Goal: Task Accomplishment & Management: Manage account settings

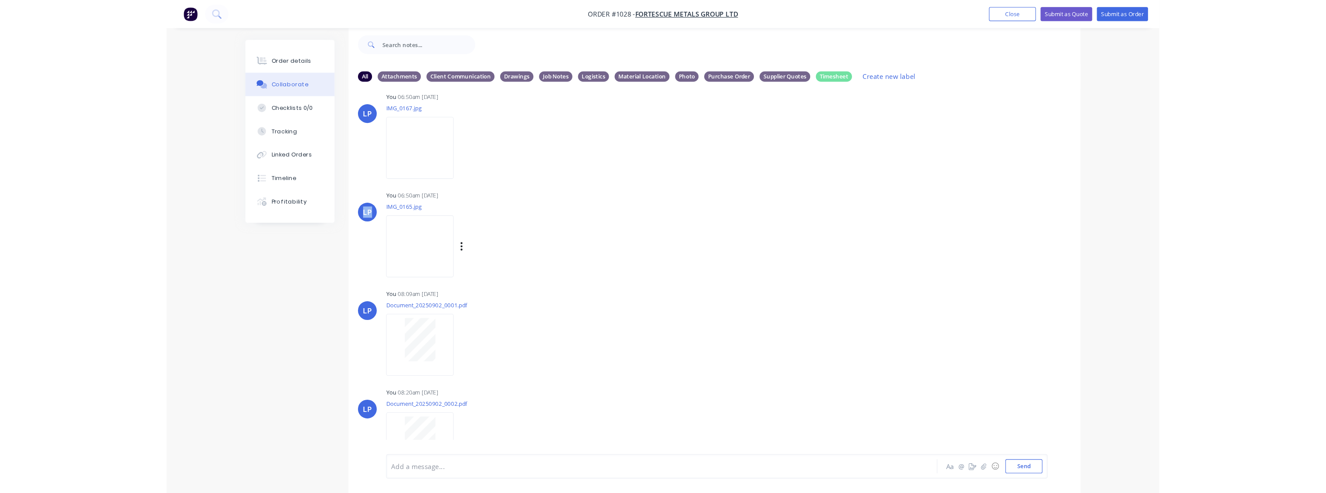
scroll to position [104, 0]
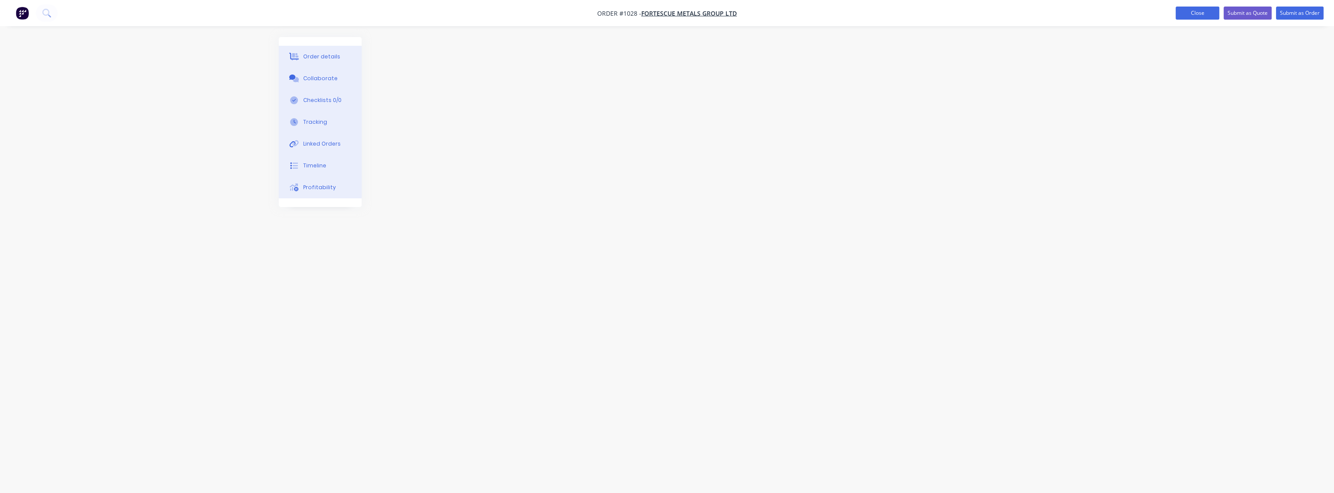
click at [922, 18] on button "Close" at bounding box center [1197, 13] width 44 height 13
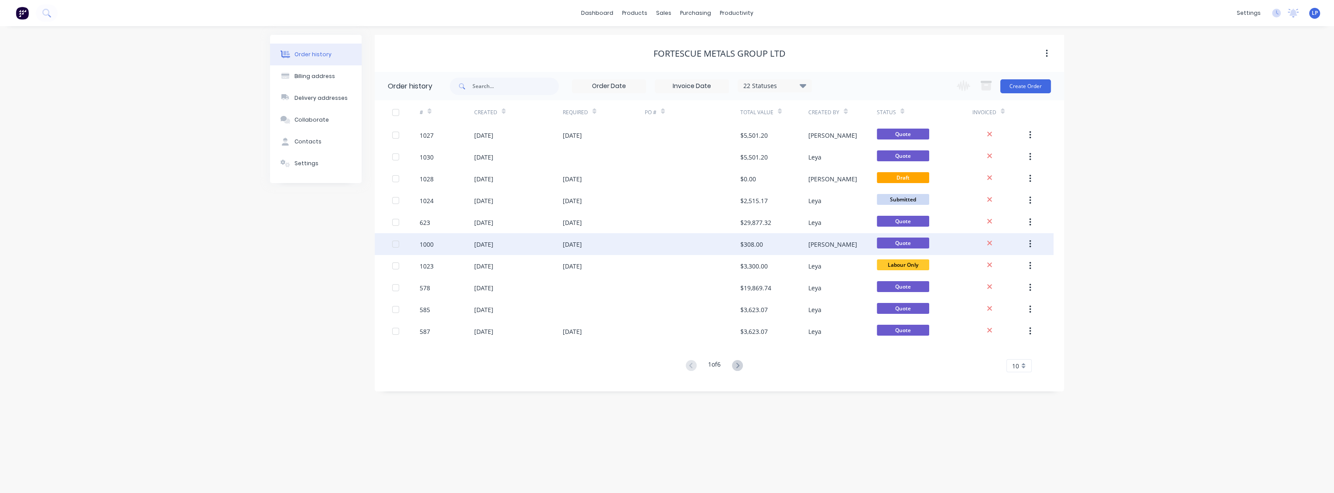
click at [427, 245] on div "1000" at bounding box center [427, 244] width 14 height 9
drag, startPoint x: 1029, startPoint y: 243, endPoint x: 1022, endPoint y: 241, distance: 7.3
click at [922, 241] on button "button" at bounding box center [1030, 244] width 20 height 16
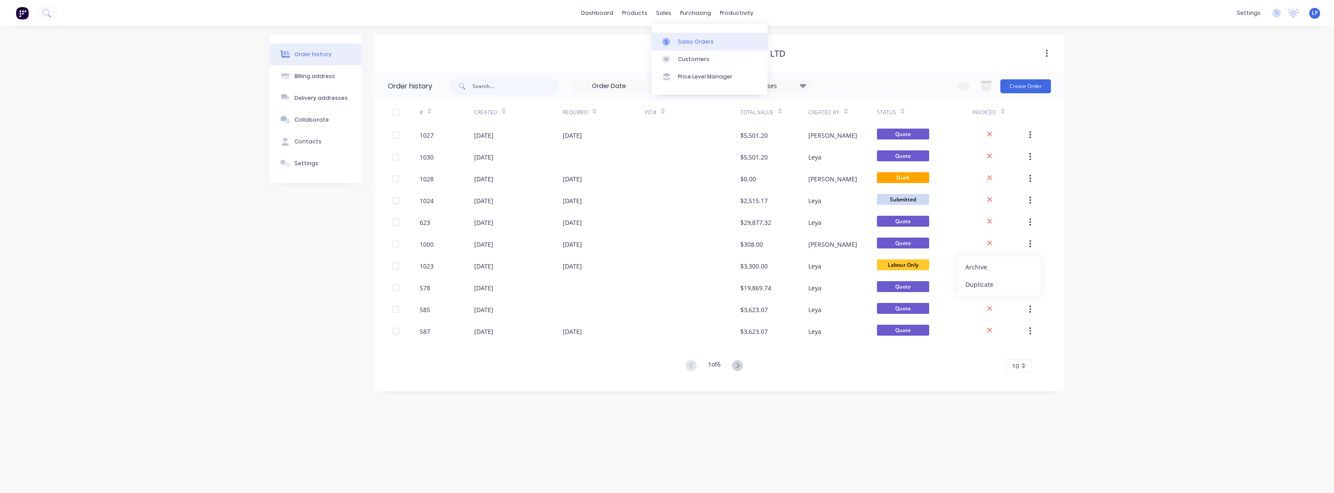
click at [680, 42] on div "Sales Orders" at bounding box center [696, 42] width 36 height 8
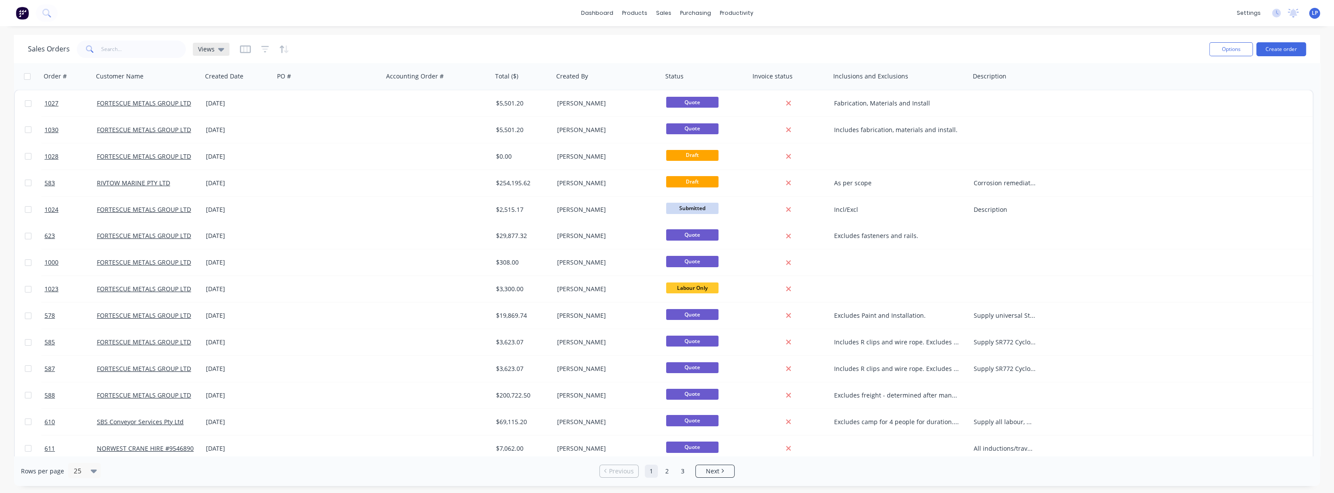
click at [222, 51] on icon at bounding box center [221, 49] width 6 height 10
click at [244, 50] on icon "button" at bounding box center [245, 49] width 11 height 9
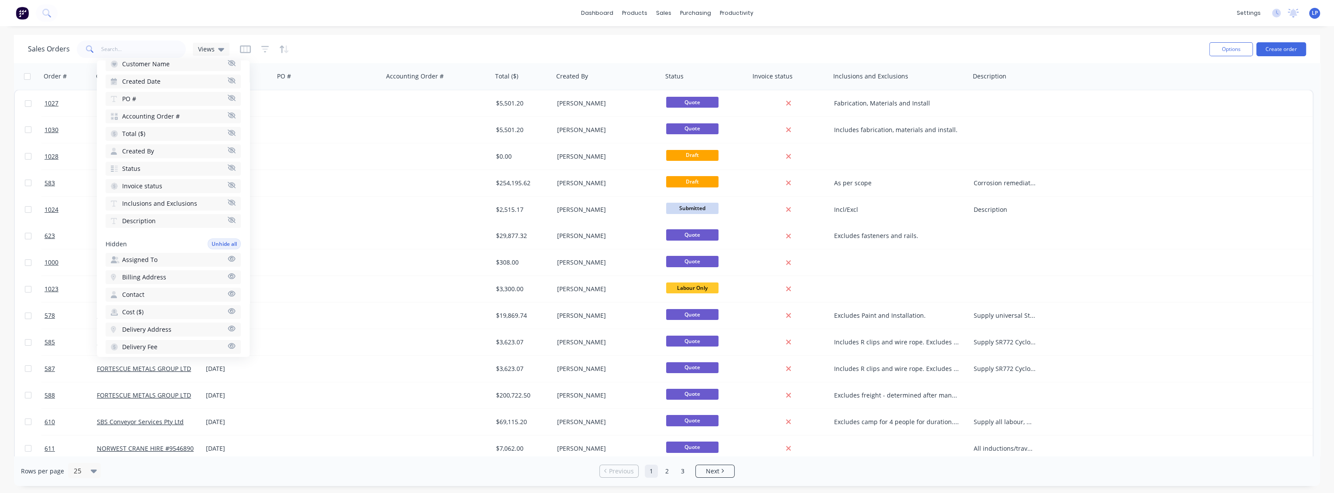
scroll to position [337, 0]
click at [157, 267] on button "Notes" at bounding box center [173, 274] width 135 height 14
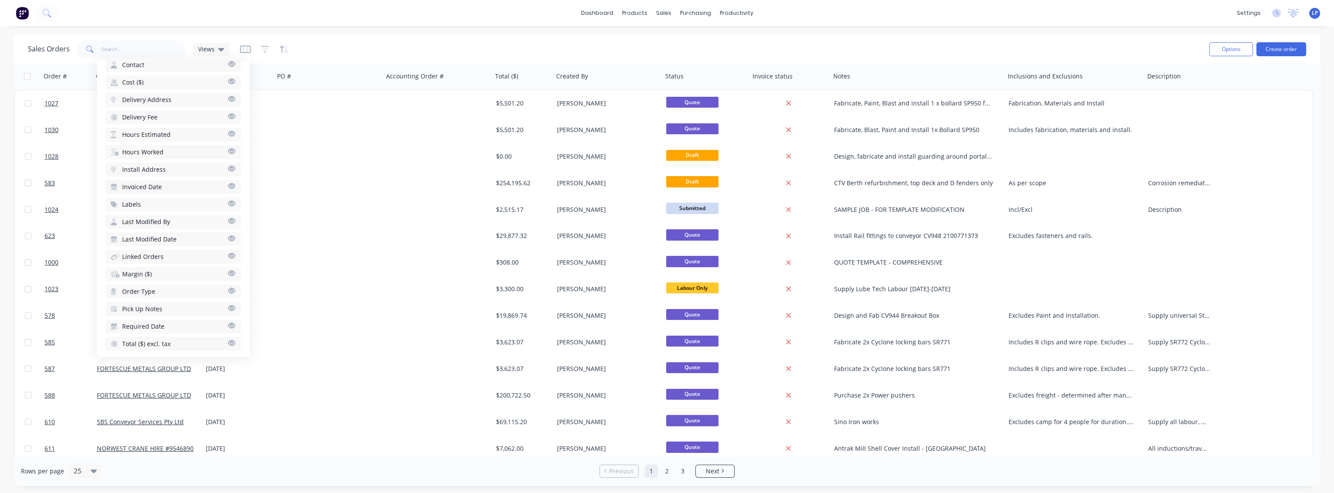
click at [137, 200] on span "Labels" at bounding box center [131, 204] width 19 height 9
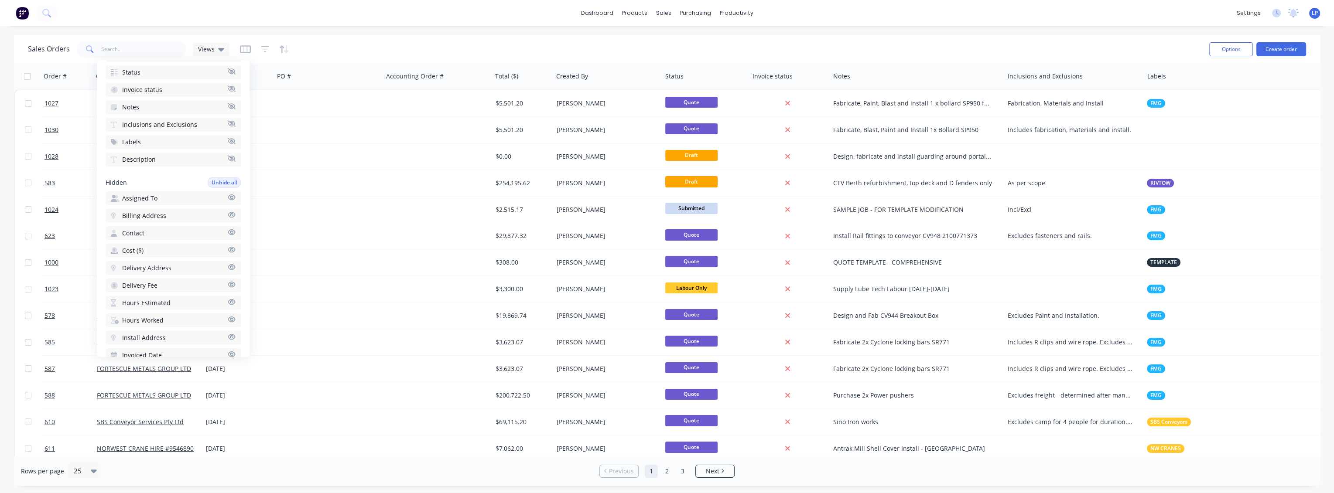
scroll to position [0, 0]
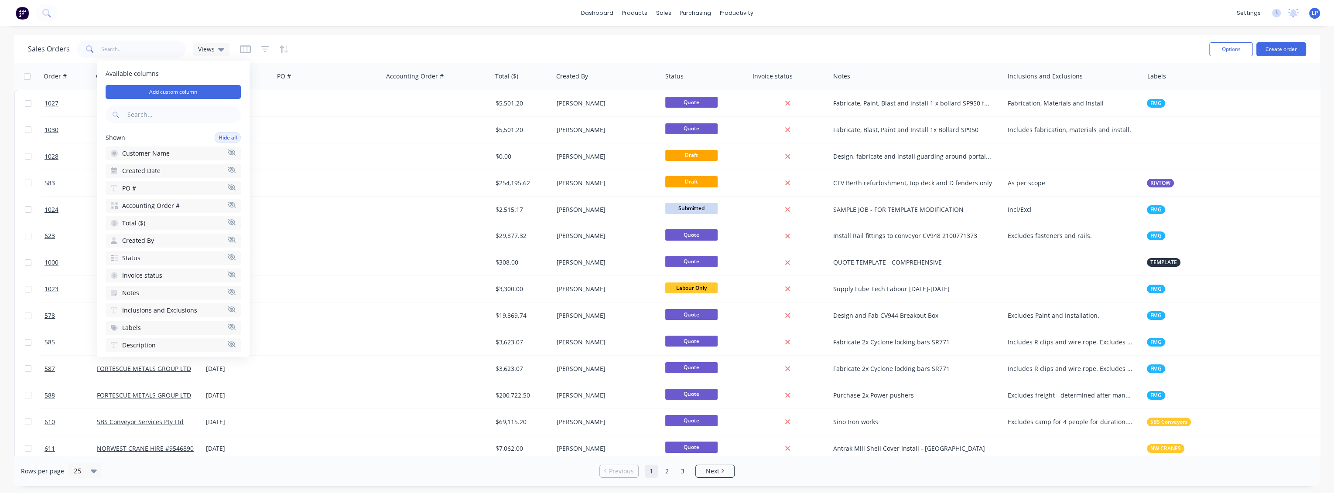
click at [228, 203] on icon "button" at bounding box center [232, 205] width 8 height 6
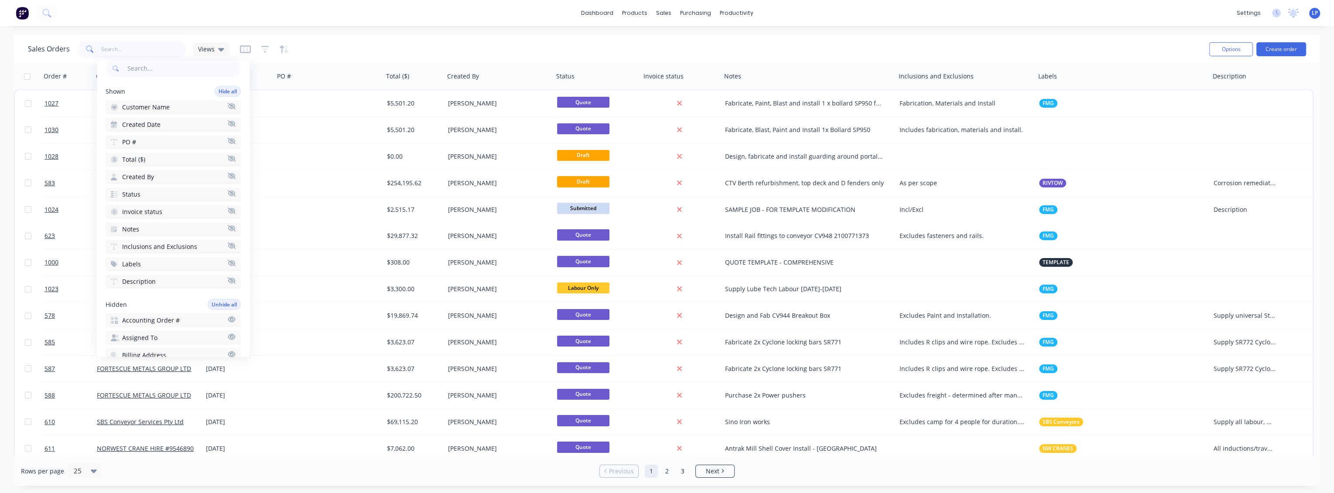
scroll to position [48, 0]
click at [228, 242] on icon "button" at bounding box center [232, 243] width 8 height 7
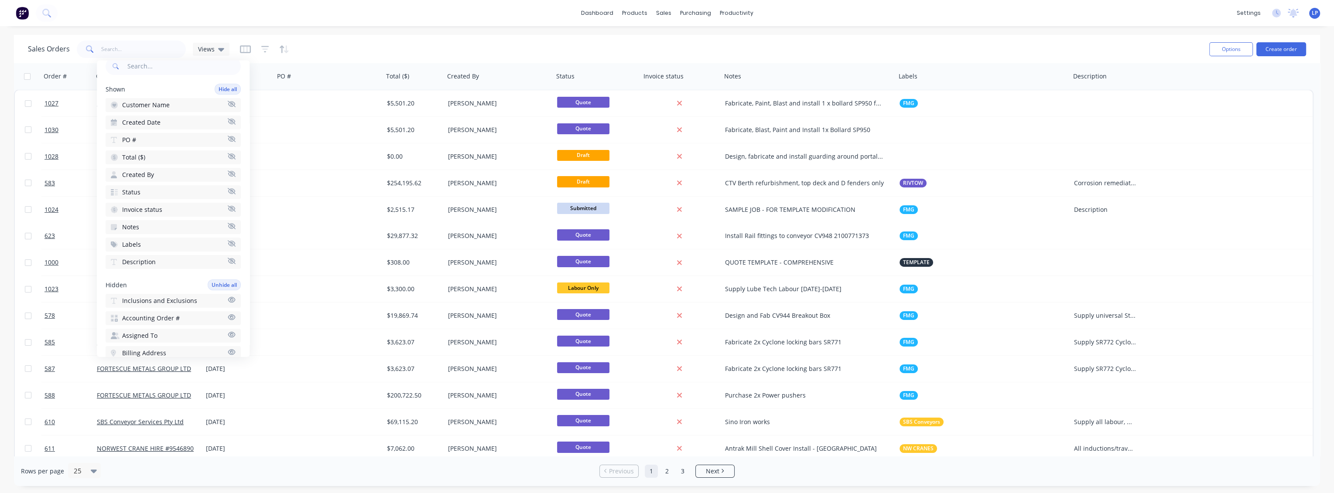
click at [228, 209] on icon "button" at bounding box center [232, 208] width 8 height 7
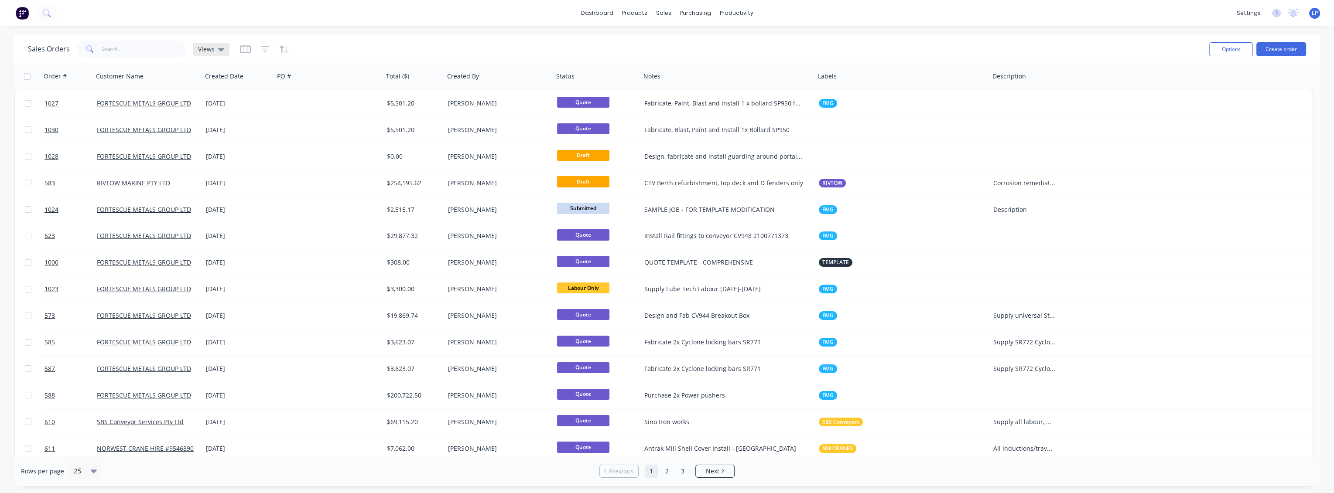
click at [218, 52] on icon at bounding box center [221, 49] width 6 height 10
click at [244, 103] on button "Save new view" at bounding box center [253, 104] width 117 height 13
click at [355, 85] on input "text" at bounding box center [395, 84] width 107 height 17
type input "All"
click at [349, 101] on label "Set as your default view" at bounding box center [384, 103] width 70 height 9
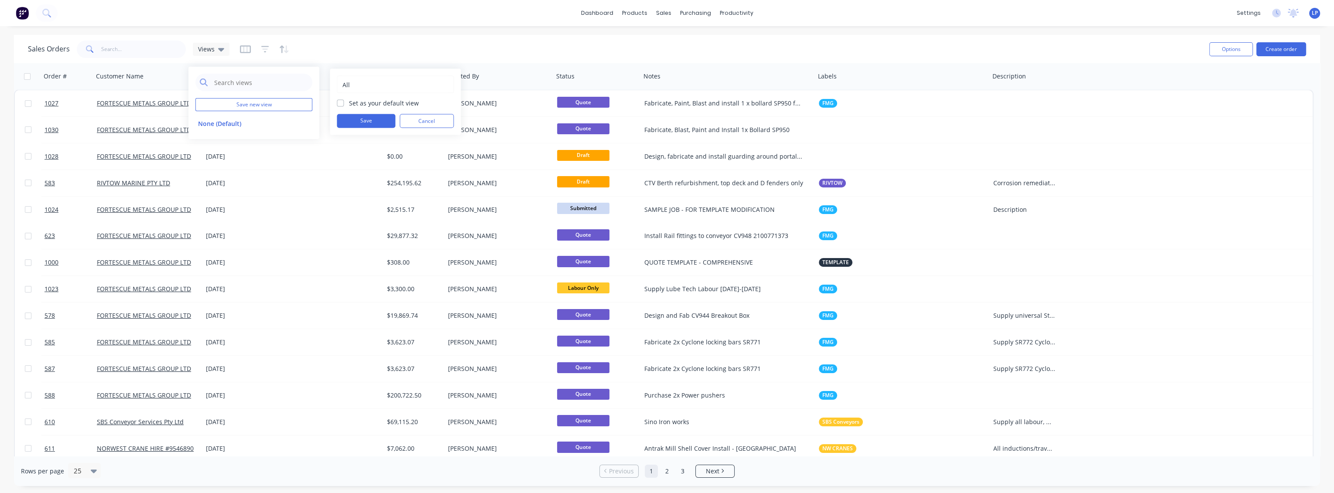
click at [341, 101] on input "Set as your default view" at bounding box center [340, 103] width 7 height 8
checkbox input "true"
click at [357, 129] on div "All Set as your default view Save Cancel" at bounding box center [395, 102] width 131 height 66
click at [366, 120] on button "Save" at bounding box center [366, 121] width 58 height 14
click at [255, 53] on button "button" at bounding box center [256, 49] width 8 height 14
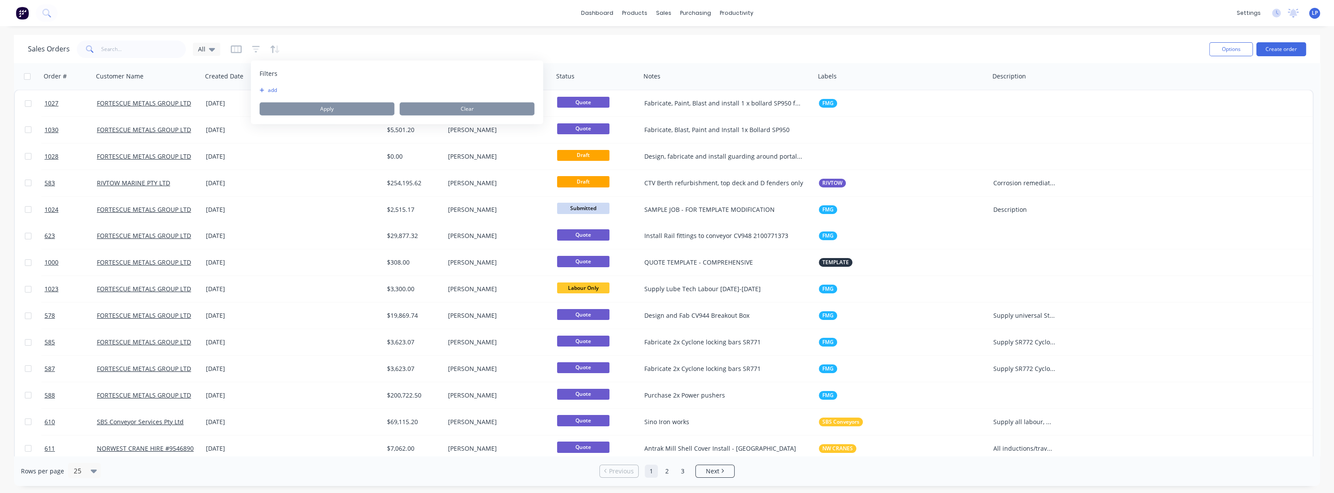
click at [275, 92] on button "add" at bounding box center [271, 90] width 22 height 7
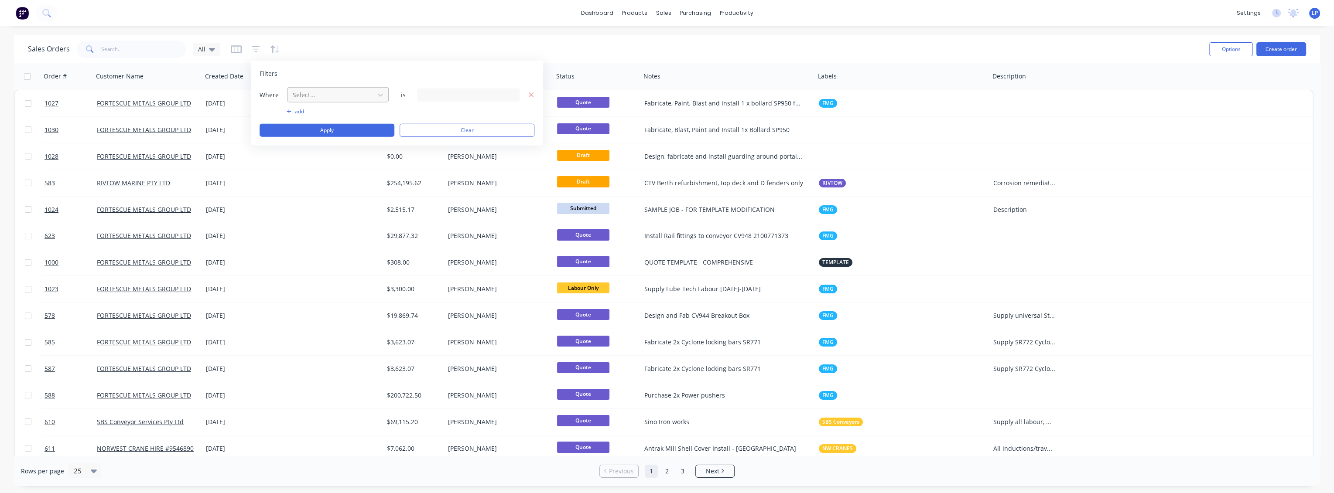
click at [360, 95] on div at bounding box center [331, 94] width 78 height 11
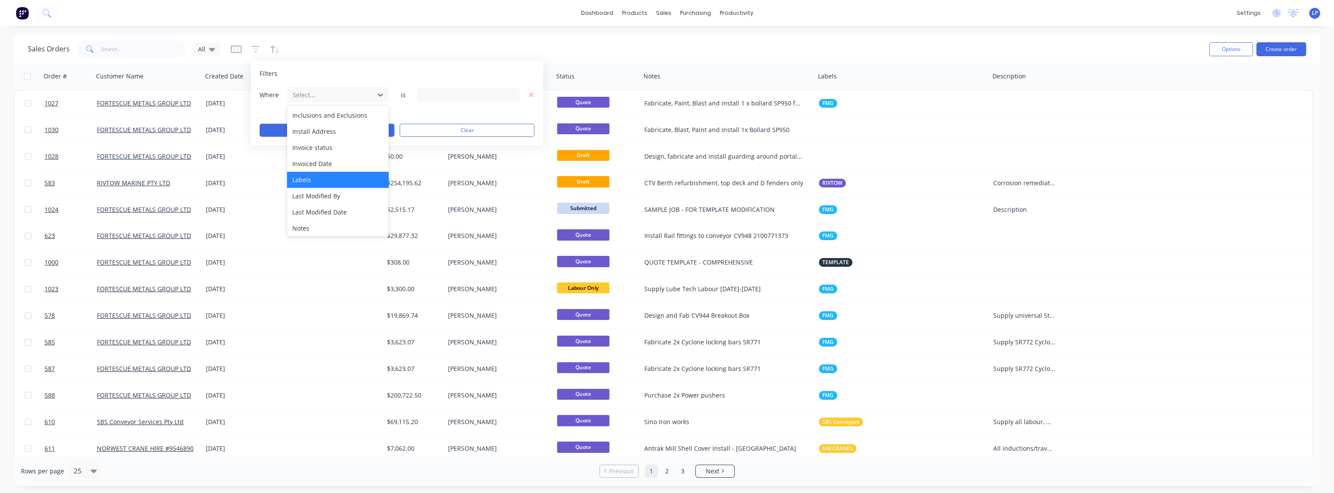
click at [313, 183] on div "Labels" at bounding box center [338, 180] width 102 height 16
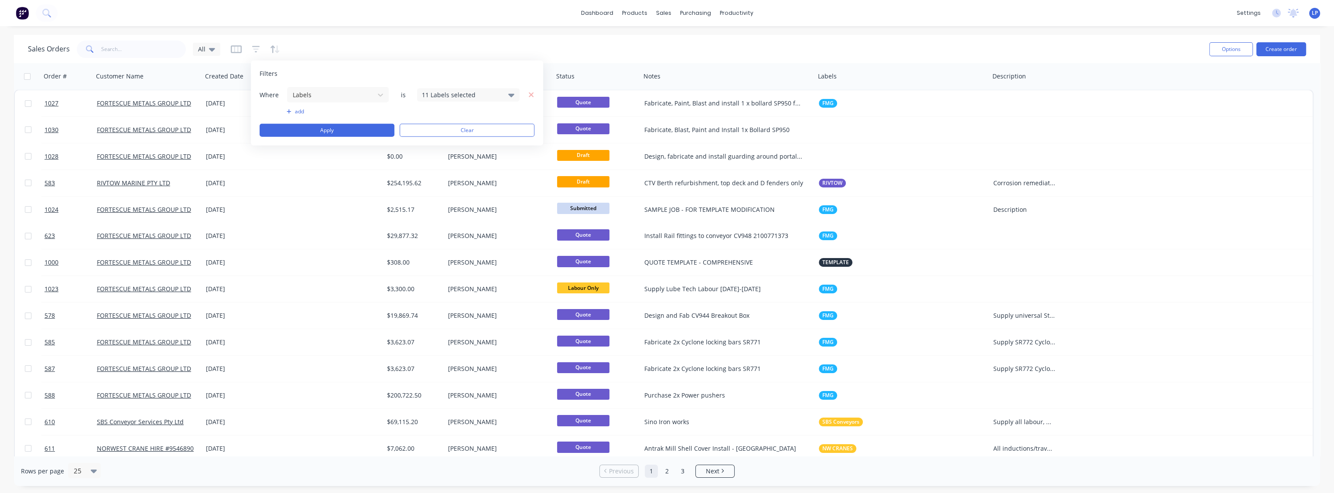
click at [499, 97] on div "11 Labels selected" at bounding box center [461, 94] width 79 height 9
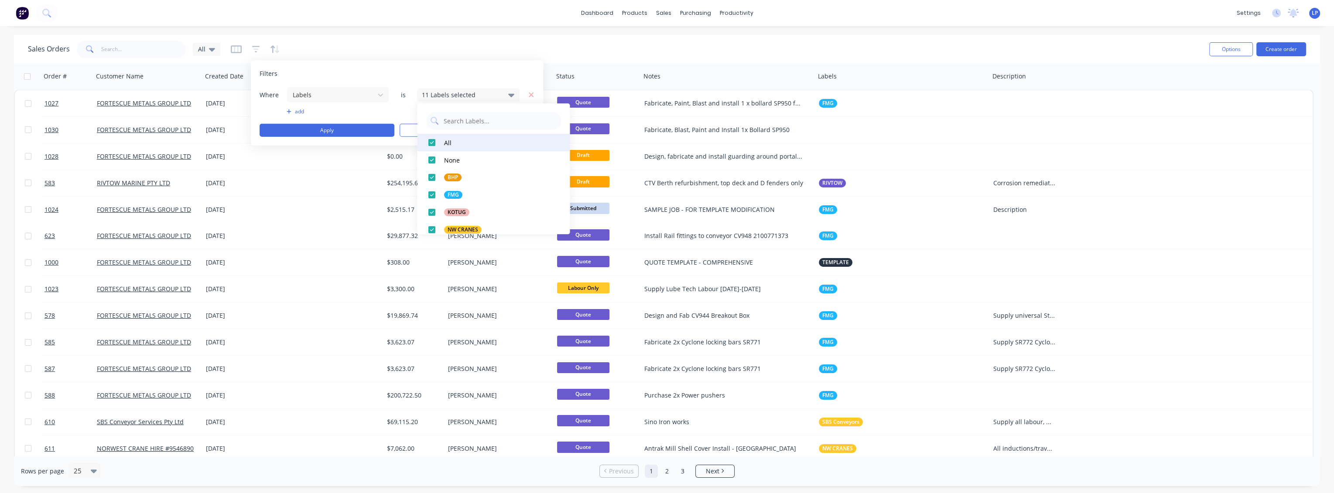
click at [431, 143] on div at bounding box center [431, 142] width 17 height 17
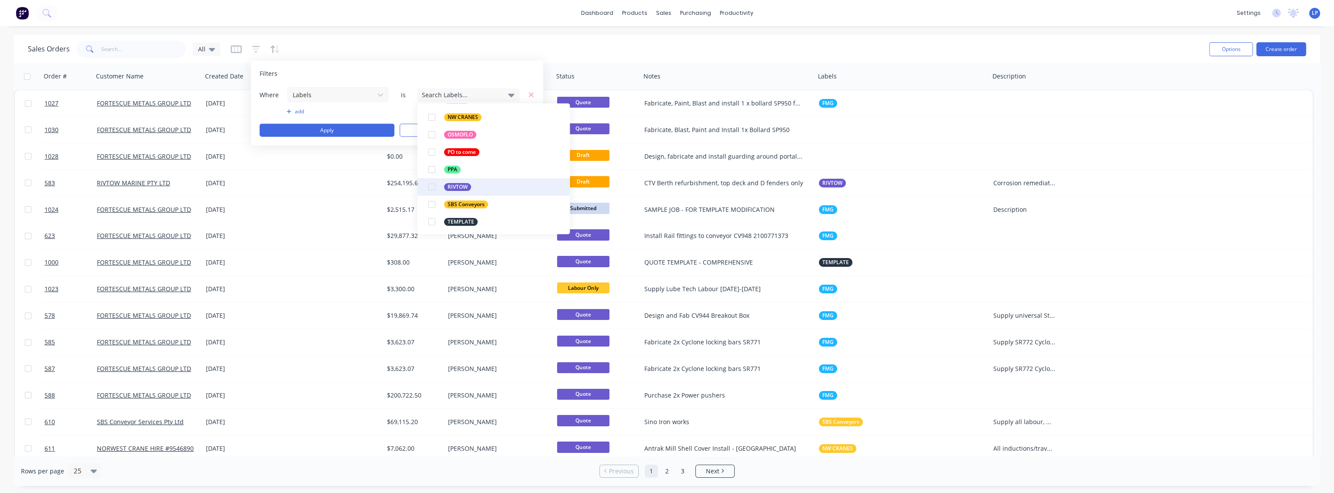
scroll to position [113, 0]
click at [431, 221] on div at bounding box center [431, 221] width 17 height 17
click at [406, 113] on div "add" at bounding box center [397, 111] width 275 height 7
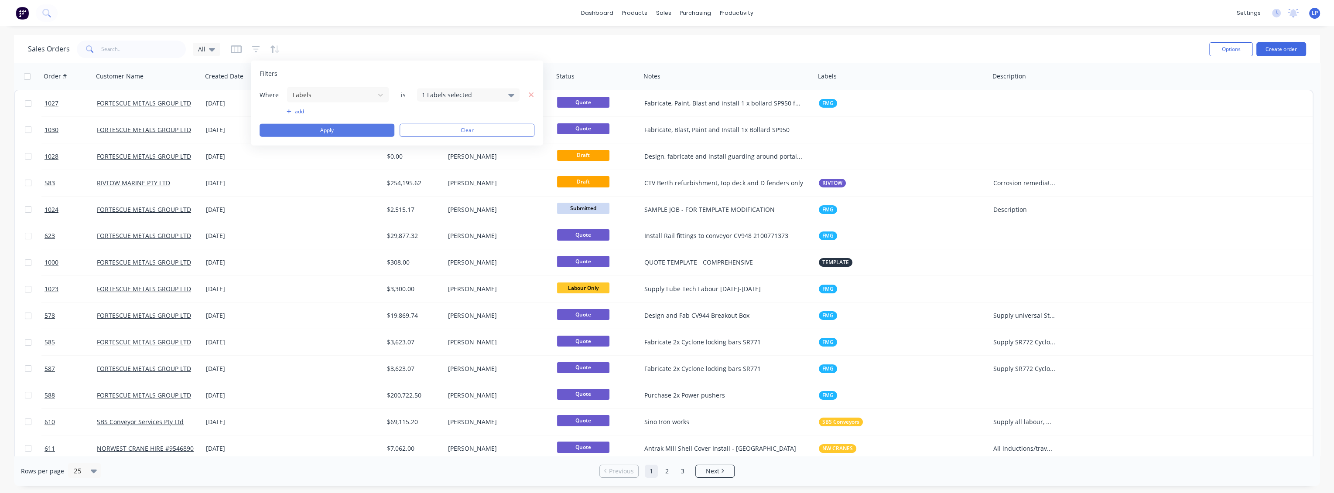
click at [351, 130] on button "Apply" at bounding box center [327, 130] width 135 height 13
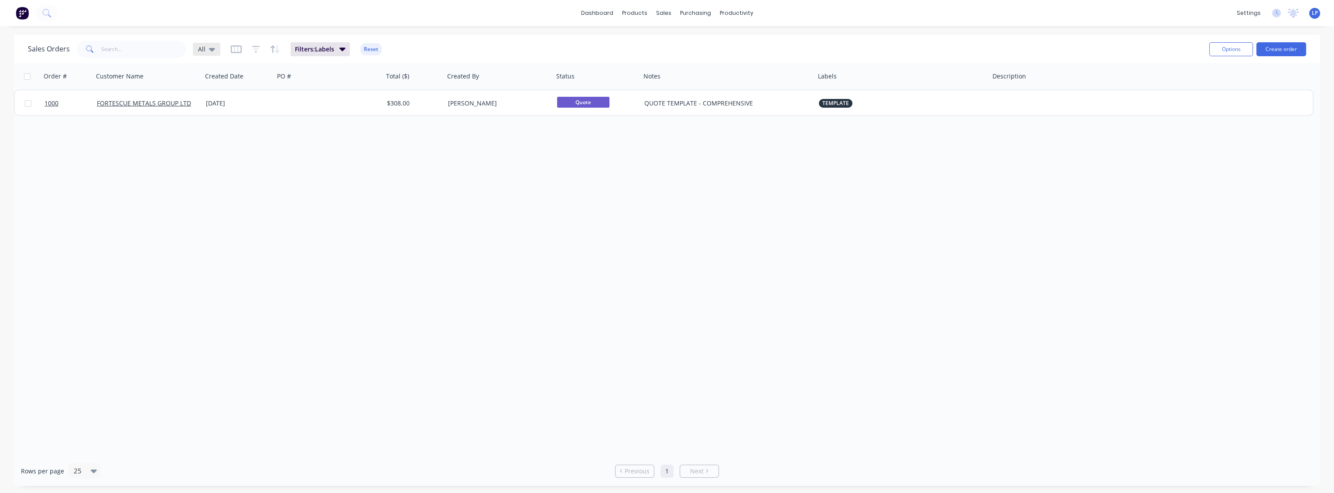
click at [210, 48] on icon at bounding box center [212, 49] width 6 height 3
click at [223, 103] on button "Save new view" at bounding box center [253, 104] width 117 height 13
click at [347, 88] on input "text" at bounding box center [395, 84] width 107 height 17
type input "Quote Templates"
click at [349, 101] on label "Set as your default view" at bounding box center [384, 103] width 70 height 9
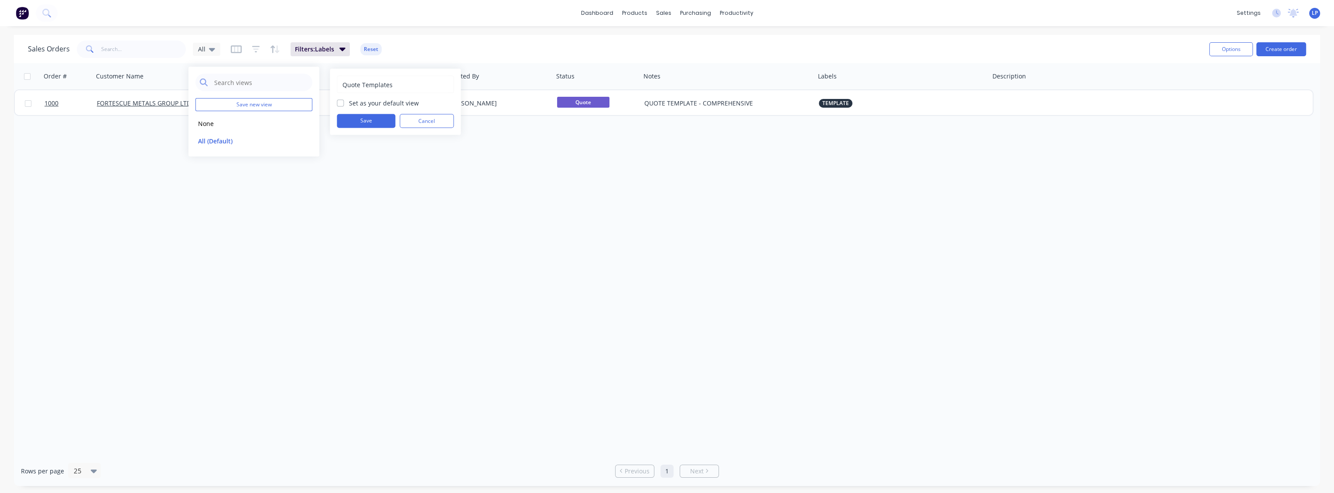
click at [342, 101] on input "Set as your default view" at bounding box center [340, 103] width 7 height 8
drag, startPoint x: 342, startPoint y: 102, endPoint x: 351, endPoint y: 102, distance: 9.6
click at [349, 102] on label "Set as your default view" at bounding box center [384, 103] width 70 height 9
click at [342, 102] on input "Set as your default view" at bounding box center [340, 103] width 7 height 8
checkbox input "false"
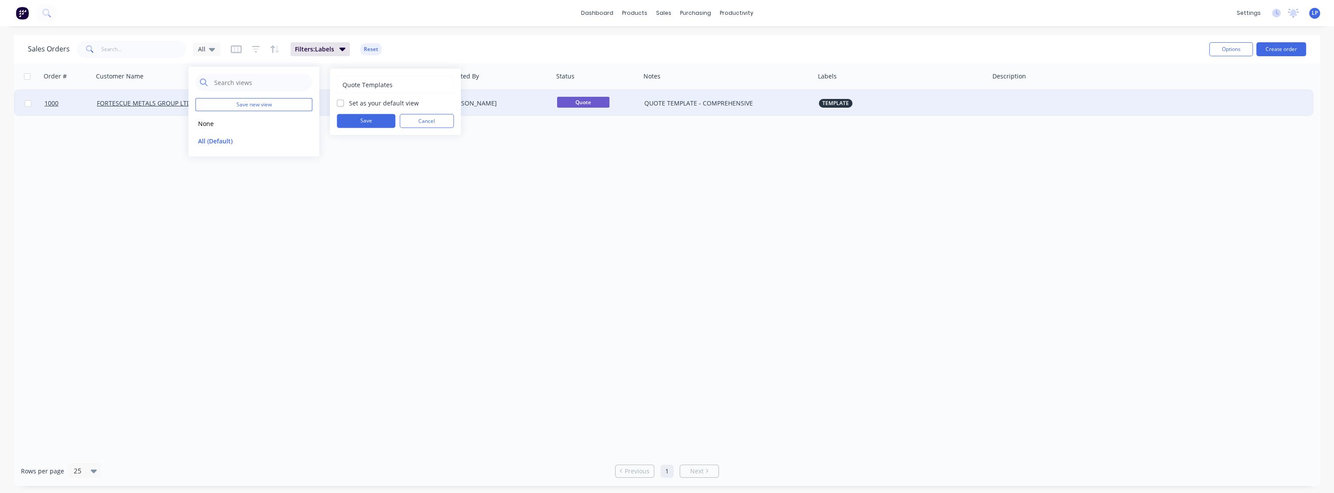
click at [360, 117] on button "Save" at bounding box center [366, 121] width 58 height 14
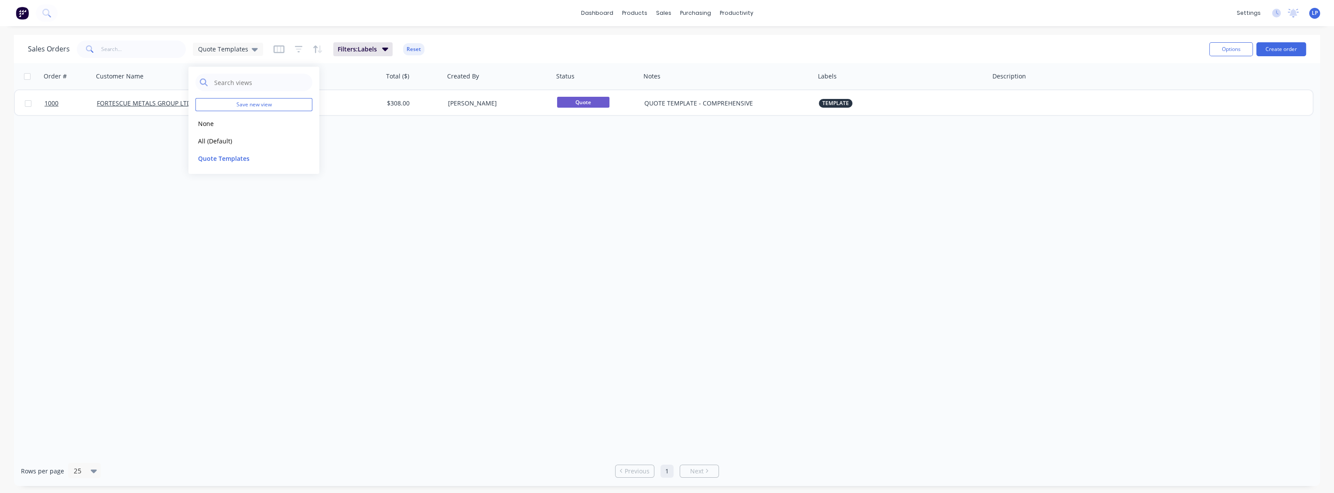
click at [380, 169] on div "Order # Customer Name Created Date PO # Total ($) Created By Status Notes Label…" at bounding box center [667, 259] width 1306 height 393
click at [225, 51] on span "Quote Templates" at bounding box center [223, 48] width 50 height 9
click at [217, 139] on button "All (Default)" at bounding box center [244, 141] width 99 height 10
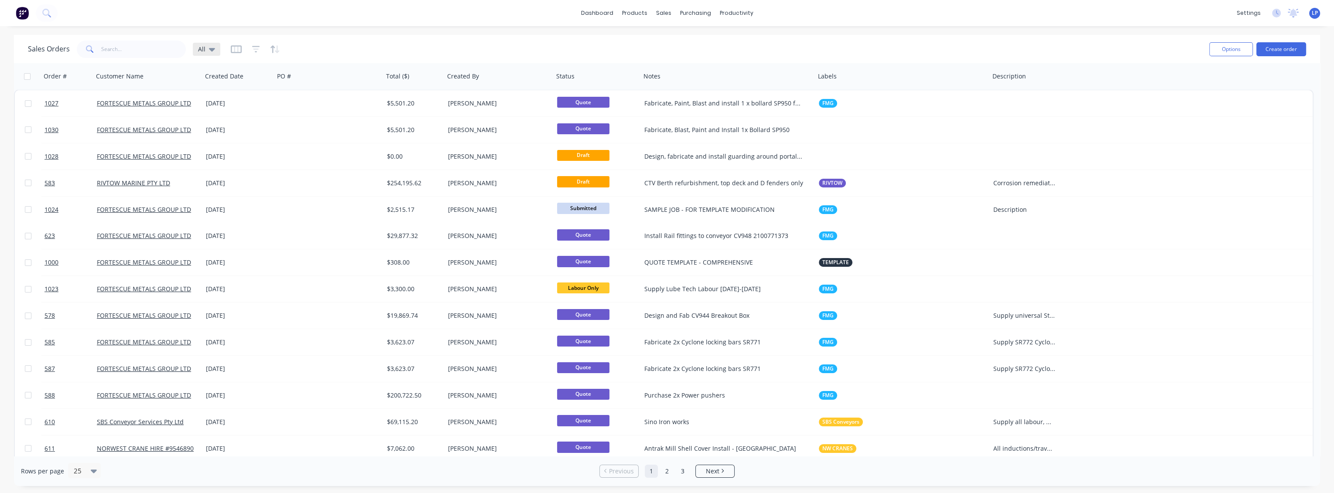
click at [205, 50] on div "All" at bounding box center [206, 49] width 17 height 8
click at [221, 156] on button "Quote Templates" at bounding box center [244, 158] width 99 height 10
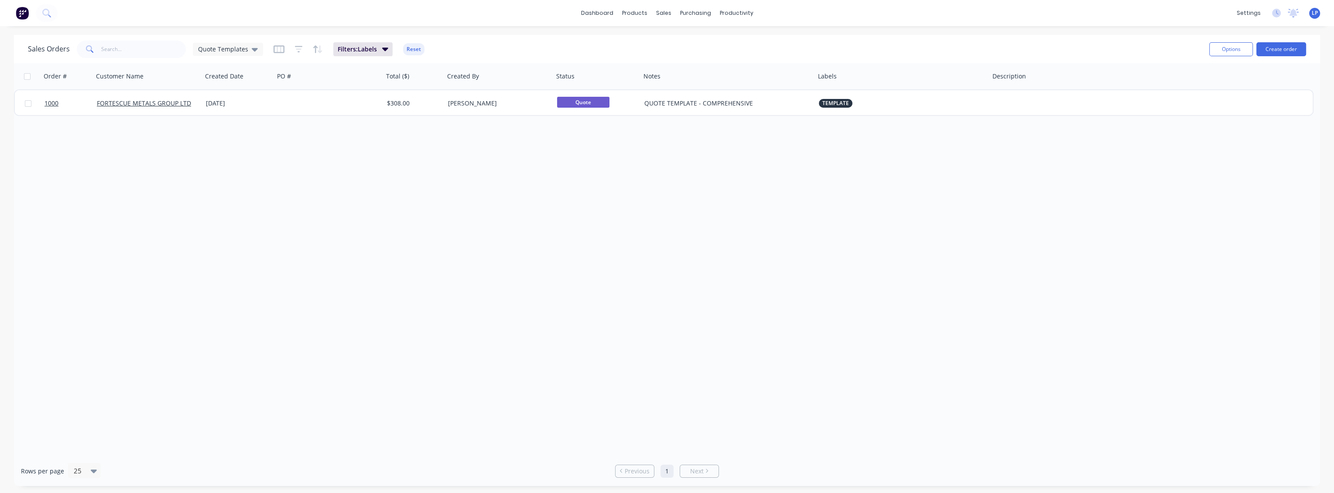
click at [1178, 206] on div "Order # Customer Name Created Date PO # Total ($) Created By Status Notes Label…" at bounding box center [667, 259] width 1306 height 393
